Goal: Navigation & Orientation: Go to known website

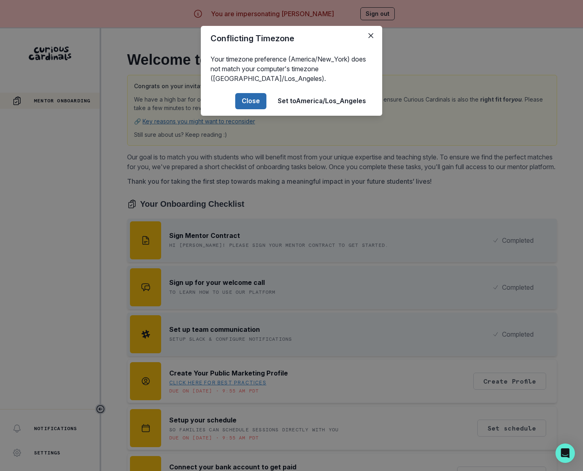
click at [253, 96] on button "Close" at bounding box center [250, 101] width 31 height 16
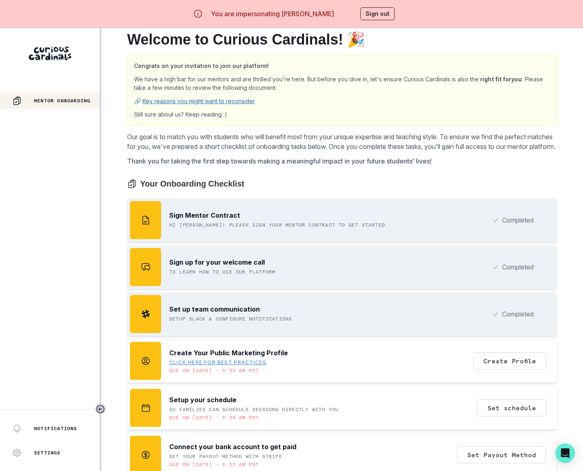
scroll to position [28, 0]
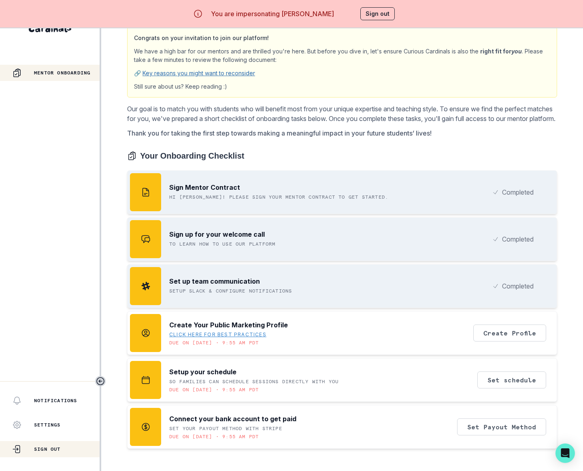
click at [50, 452] on div "Sign Out" at bounding box center [55, 449] width 87 height 10
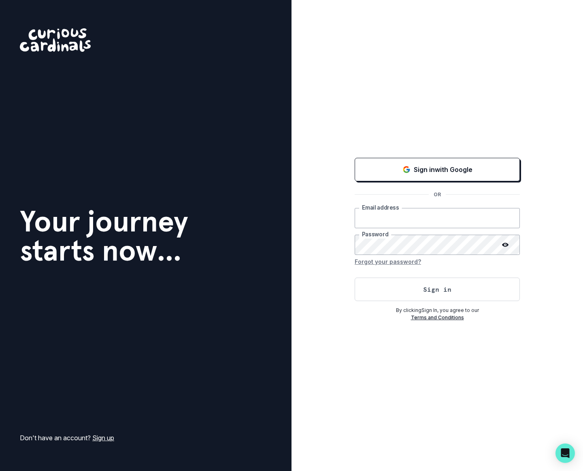
type input "[PERSON_NAME][EMAIL_ADDRESS][DOMAIN_NAME]"
click at [427, 288] on button "Sign in" at bounding box center [437, 289] width 165 height 23
